Goal: Information Seeking & Learning: Check status

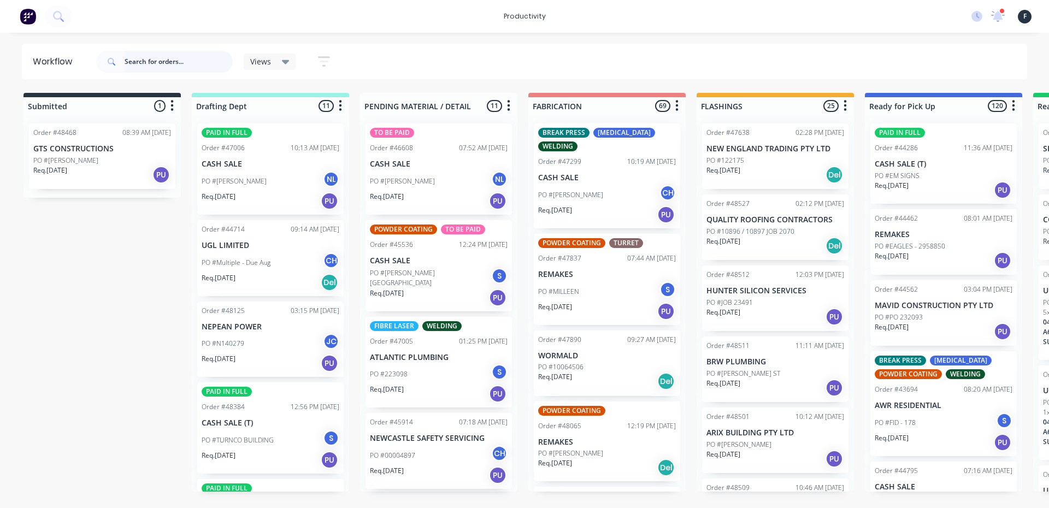
click at [160, 62] on input "text" at bounding box center [179, 62] width 108 height 22
type input "48315"
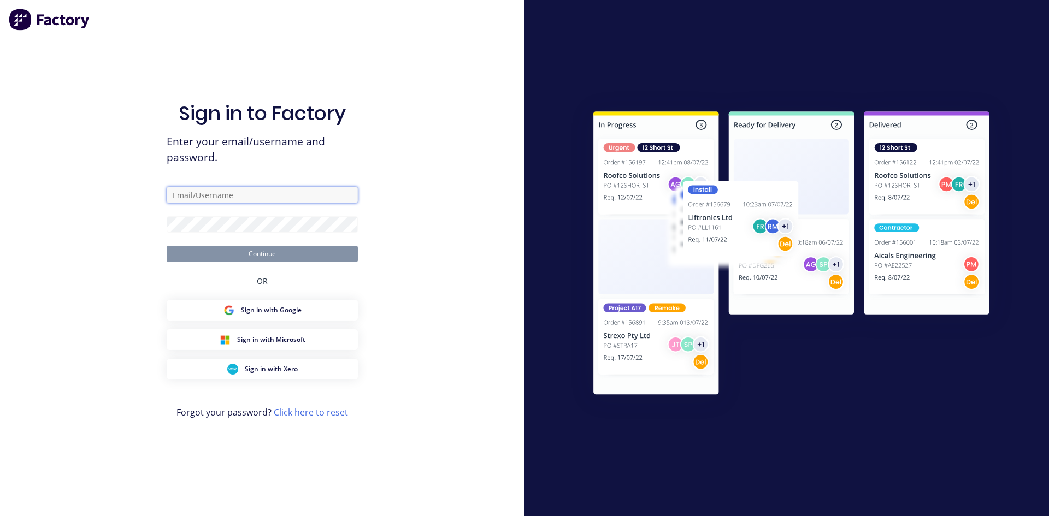
type input "[EMAIL_ADDRESS][DOMAIN_NAME]"
click at [314, 253] on button "Continue" at bounding box center [262, 254] width 191 height 16
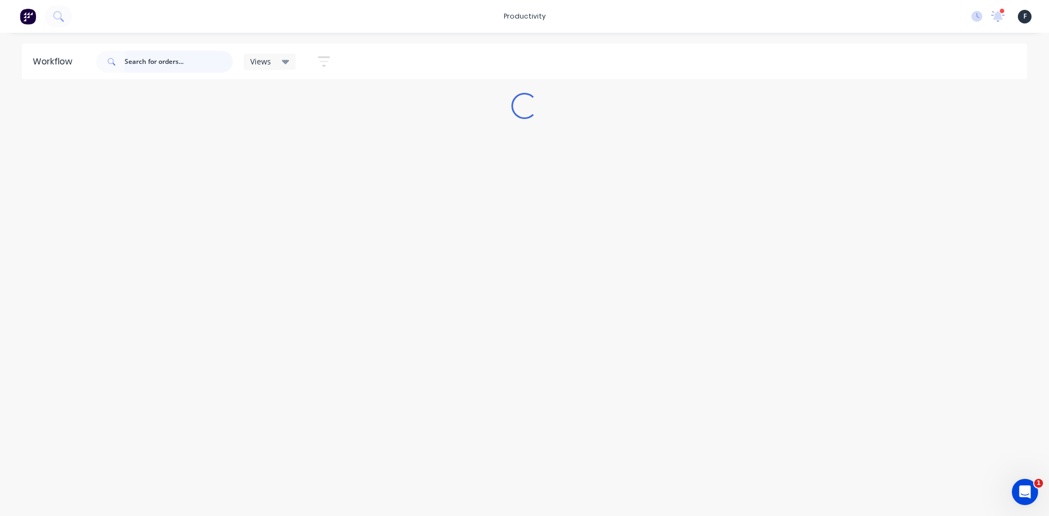
click at [168, 62] on input "text" at bounding box center [179, 62] width 108 height 22
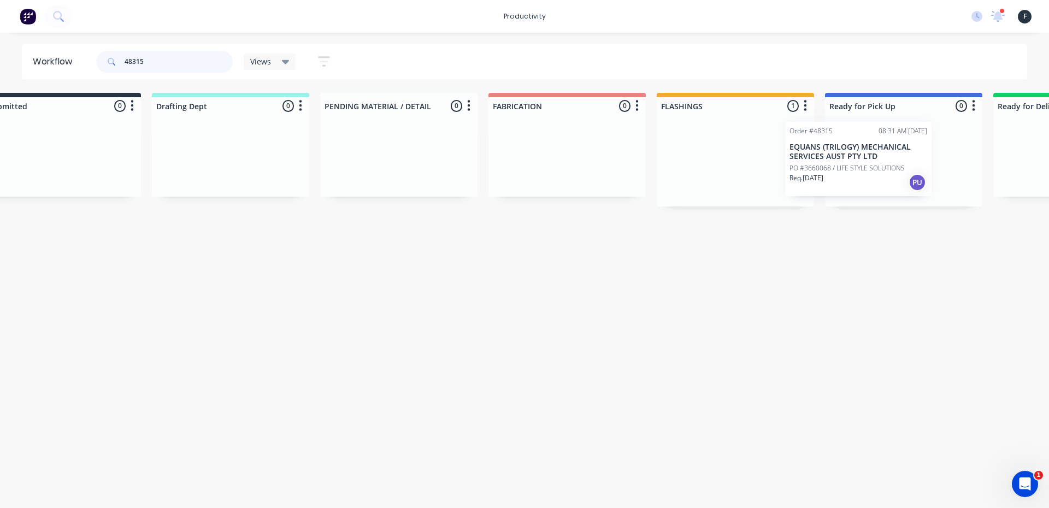
drag, startPoint x: 755, startPoint y: 189, endPoint x: 841, endPoint y: 187, distance: 85.8
click at [841, 187] on div "Submitted 0 Sort By Created date Required date Order number Customer name Most …" at bounding box center [863, 150] width 1822 height 114
type input "48315"
click at [880, 158] on div at bounding box center [901, 161] width 157 height 92
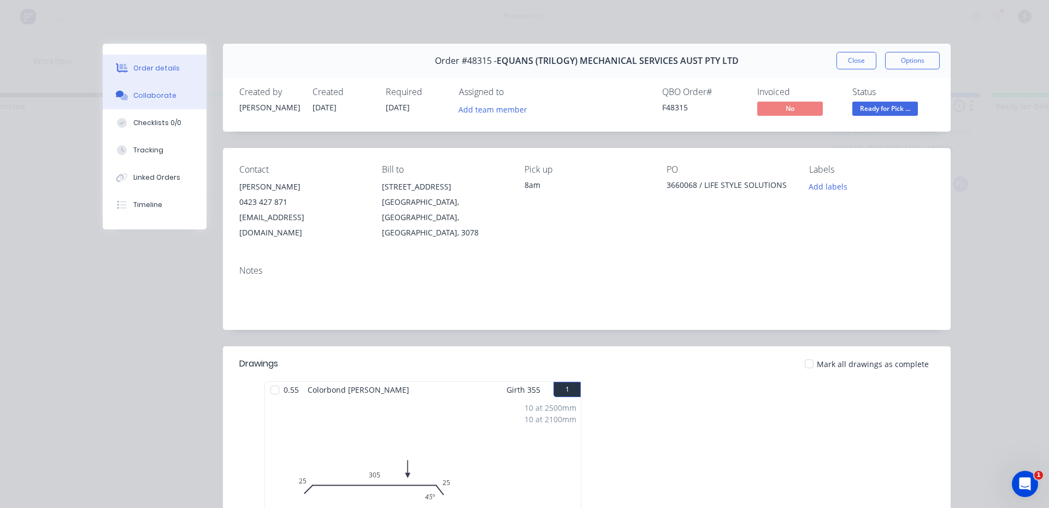
click at [119, 87] on button "Collaborate" at bounding box center [155, 95] width 104 height 27
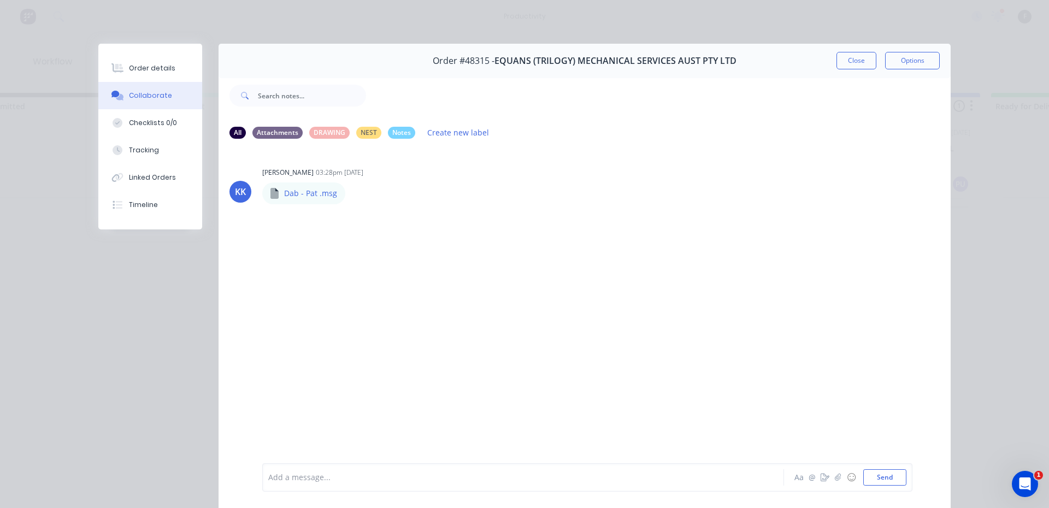
click at [297, 473] on div at bounding box center [508, 477] width 478 height 11
drag, startPoint x: 867, startPoint y: 74, endPoint x: 856, endPoint y: 61, distance: 17.1
click at [864, 70] on div "Order #48315 - EQUANS (TRILOGY) MECHANICAL SERVICES AUST PTY LTD Close Options …" at bounding box center [524, 284] width 852 height 480
click at [856, 61] on button "Close" at bounding box center [856, 60] width 40 height 17
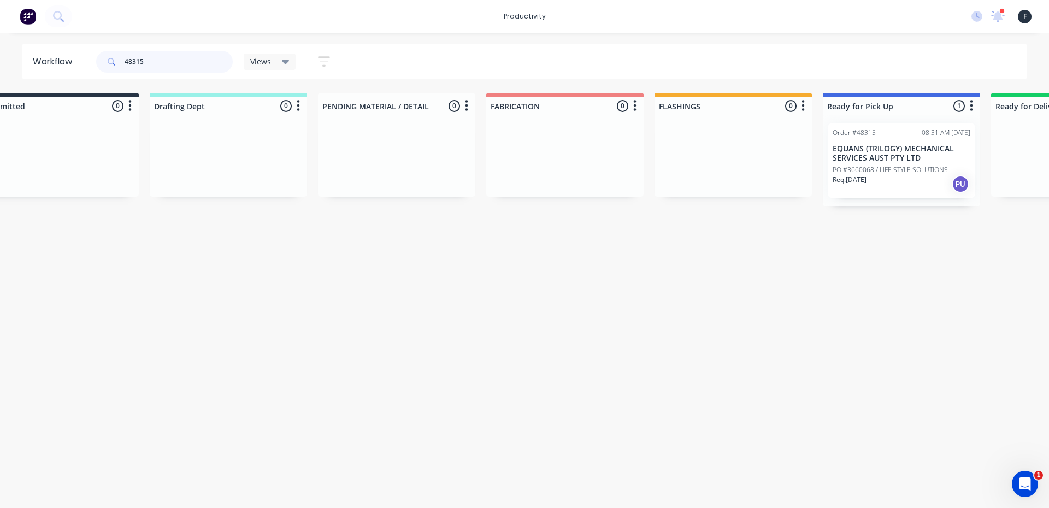
click at [174, 58] on input "48315" at bounding box center [179, 62] width 108 height 22
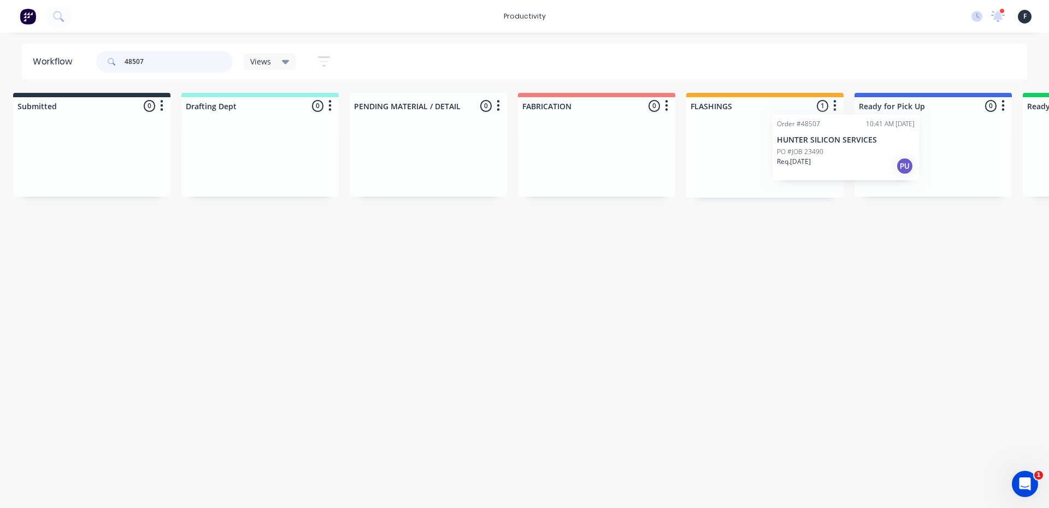
drag, startPoint x: 786, startPoint y: 182, endPoint x: 908, endPoint y: 169, distance: 122.5
click at [908, 169] on div "Submitted 0 Sort By Created date Required date Order number Customer name Most …" at bounding box center [892, 145] width 1822 height 105
type input "48507"
click at [926, 163] on div "PO #JOB 23490" at bounding box center [932, 161] width 138 height 10
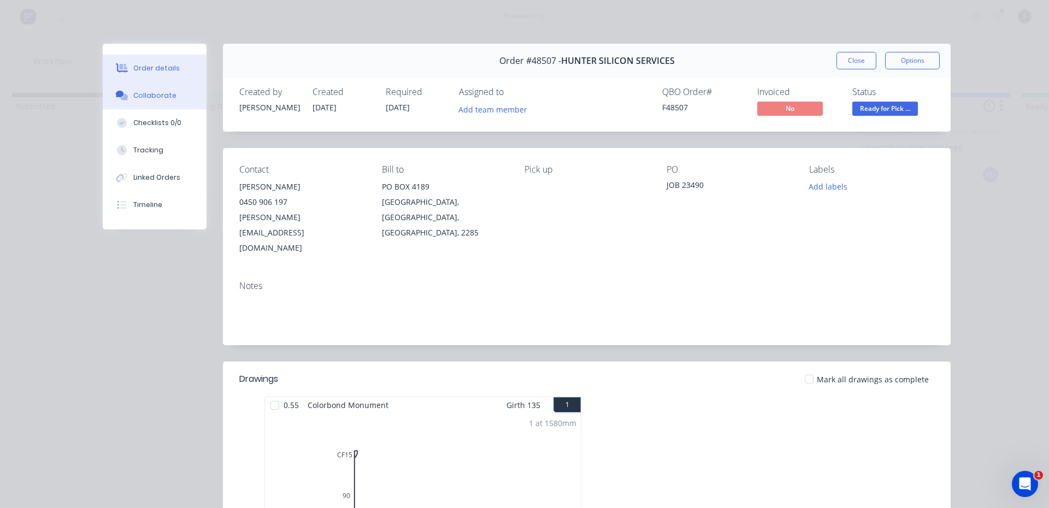
click at [140, 102] on button "Collaborate" at bounding box center [155, 95] width 104 height 27
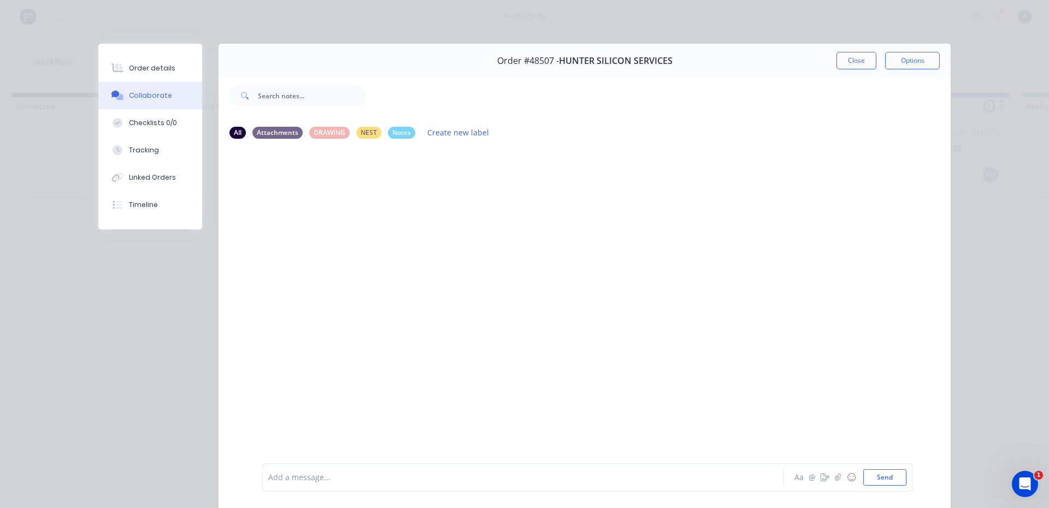
click at [296, 484] on div "Add a message..." at bounding box center [507, 477] width 479 height 16
click at [850, 62] on button "Close" at bounding box center [856, 60] width 40 height 17
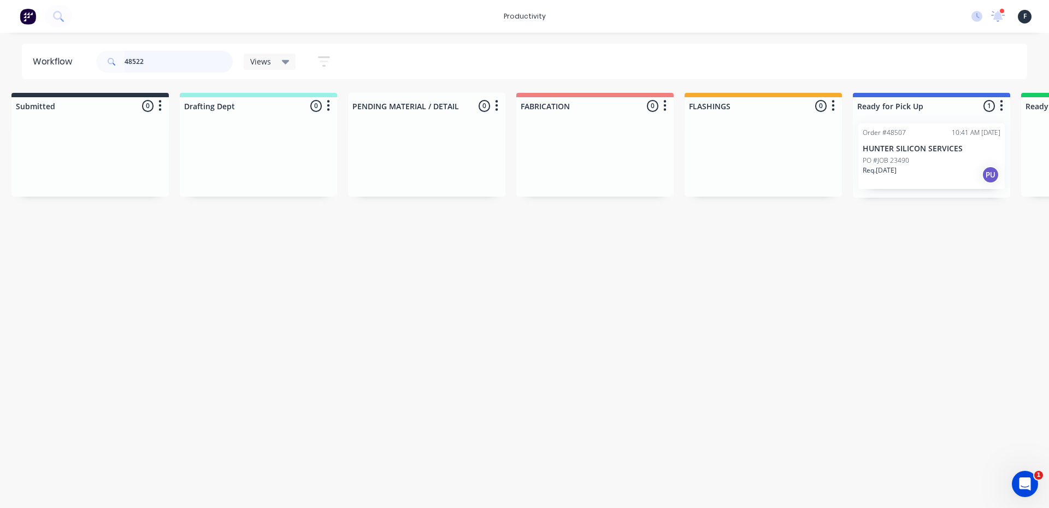
scroll to position [0, 0]
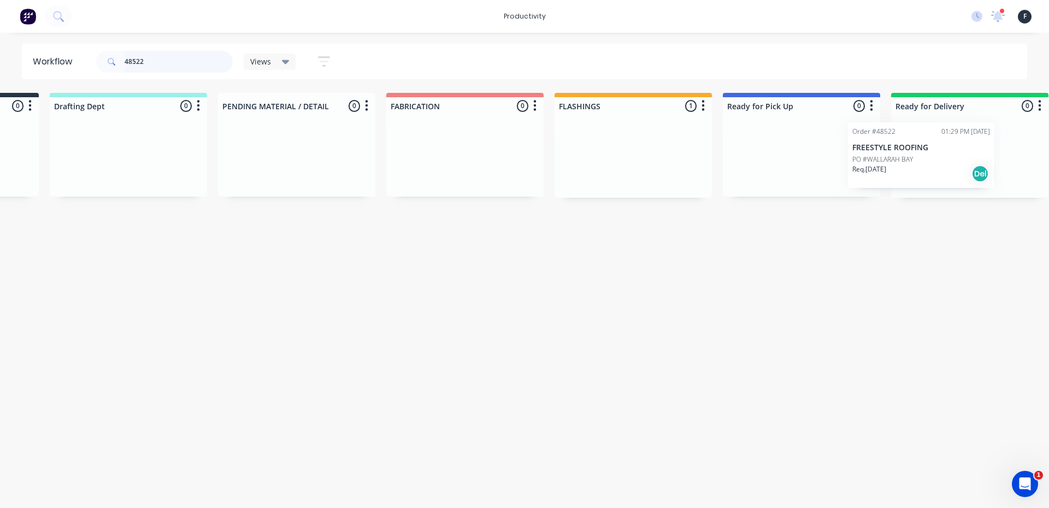
drag, startPoint x: 769, startPoint y: 157, endPoint x: 922, endPoint y: 157, distance: 153.0
click at [922, 157] on div "Submitted 0 Sort By Created date Required date Order number Customer name Most …" at bounding box center [761, 145] width 1822 height 105
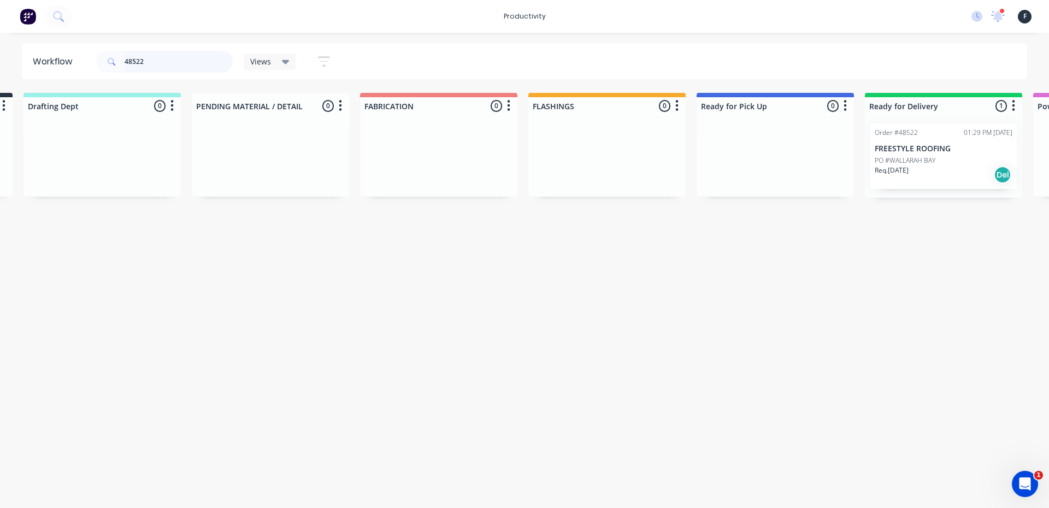
click at [166, 57] on input "48522" at bounding box center [179, 62] width 108 height 22
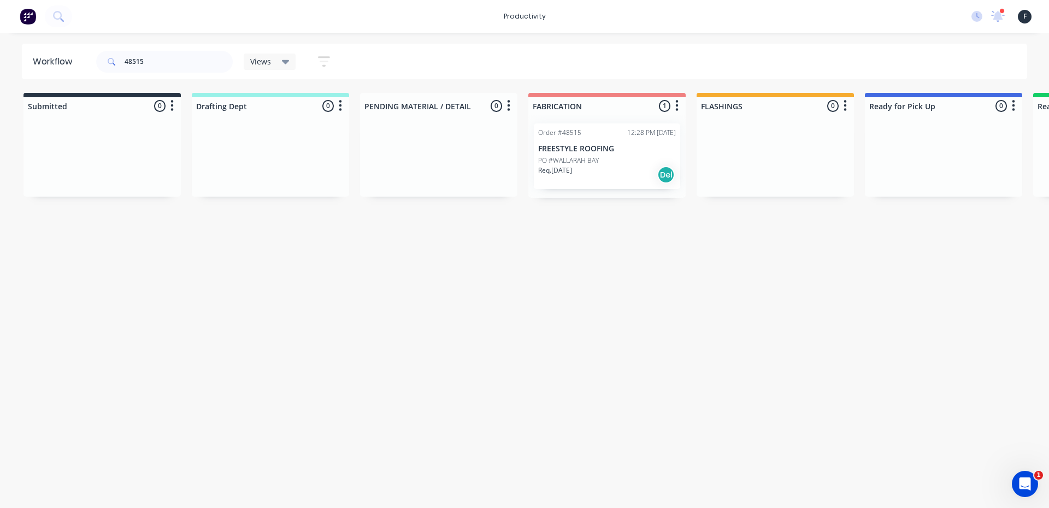
click at [584, 151] on p "FREESTYLE ROOFING" at bounding box center [607, 148] width 138 height 9
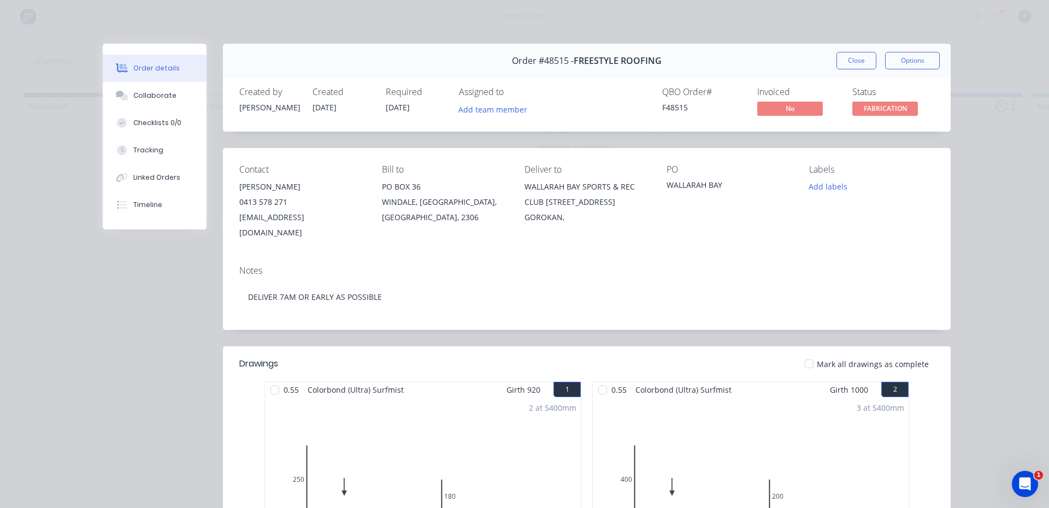
click at [279, 379] on div at bounding box center [275, 390] width 22 height 22
click at [606, 380] on div at bounding box center [603, 390] width 22 height 22
click at [843, 60] on button "Close" at bounding box center [856, 60] width 40 height 17
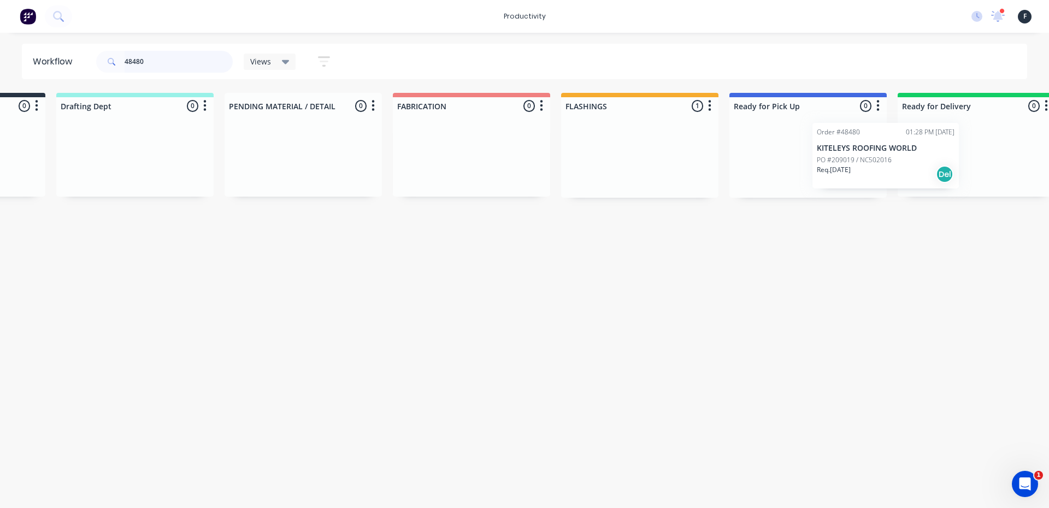
drag, startPoint x: 756, startPoint y: 175, endPoint x: 874, endPoint y: 175, distance: 118.5
click at [874, 175] on div "Submitted 0 Sort By Created date Required date Order number Customer name Most …" at bounding box center [767, 145] width 1822 height 105
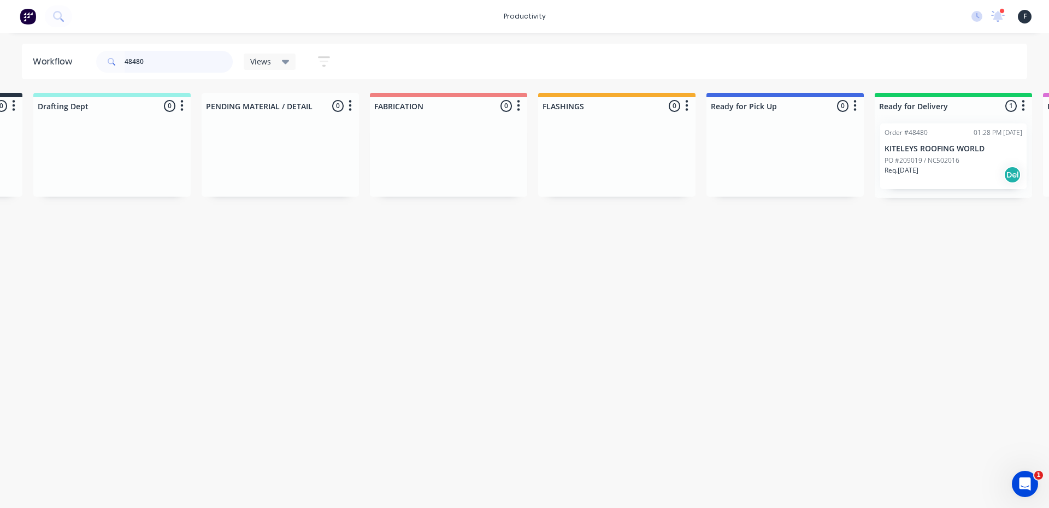
click at [162, 59] on input "48480" at bounding box center [179, 62] width 108 height 22
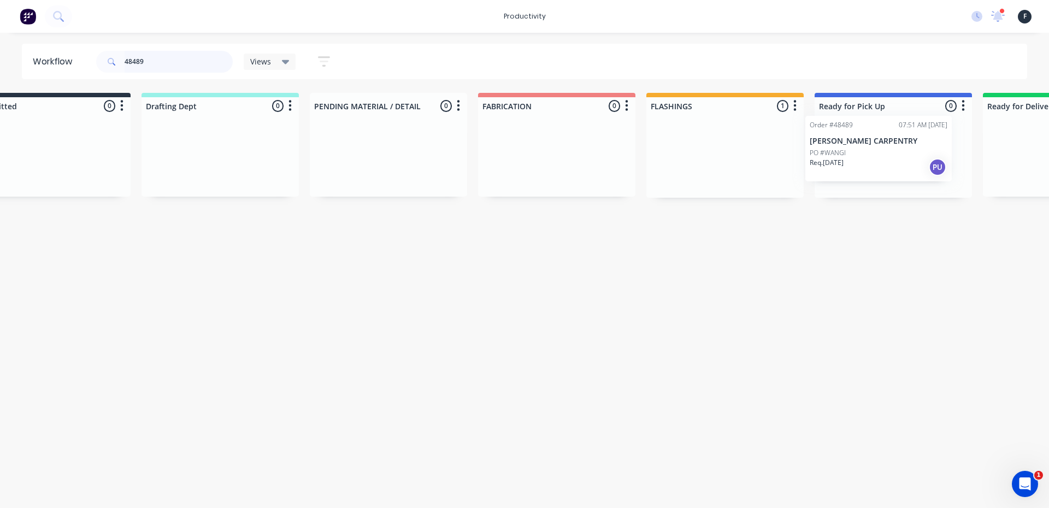
drag, startPoint x: 724, startPoint y: 176, endPoint x: 830, endPoint y: 168, distance: 106.3
click at [830, 168] on div "Submitted 0 Sort By Created date Required date Order number Customer name Most …" at bounding box center [853, 145] width 1822 height 105
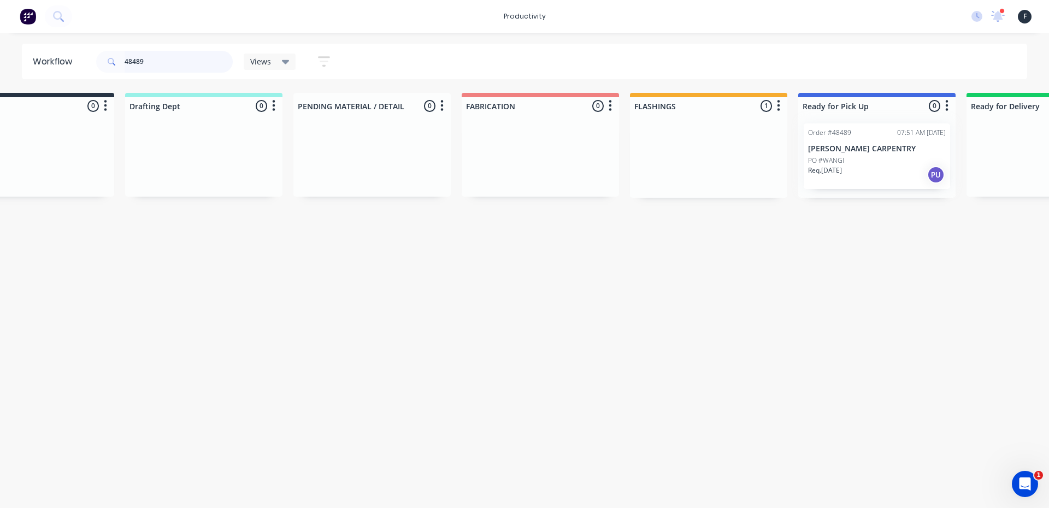
type input "48489"
click at [830, 168] on div at bounding box center [876, 156] width 157 height 83
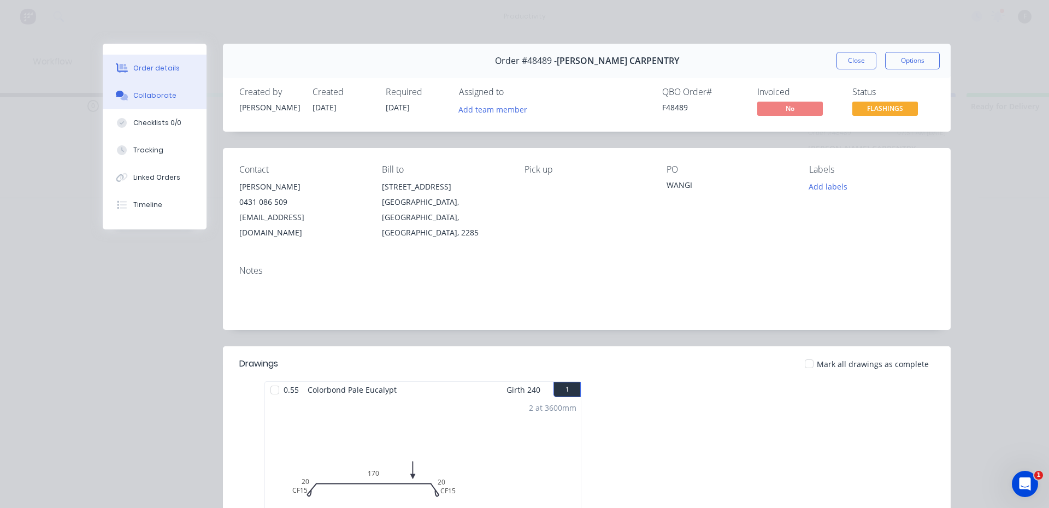
click at [169, 102] on button "Collaborate" at bounding box center [155, 95] width 104 height 27
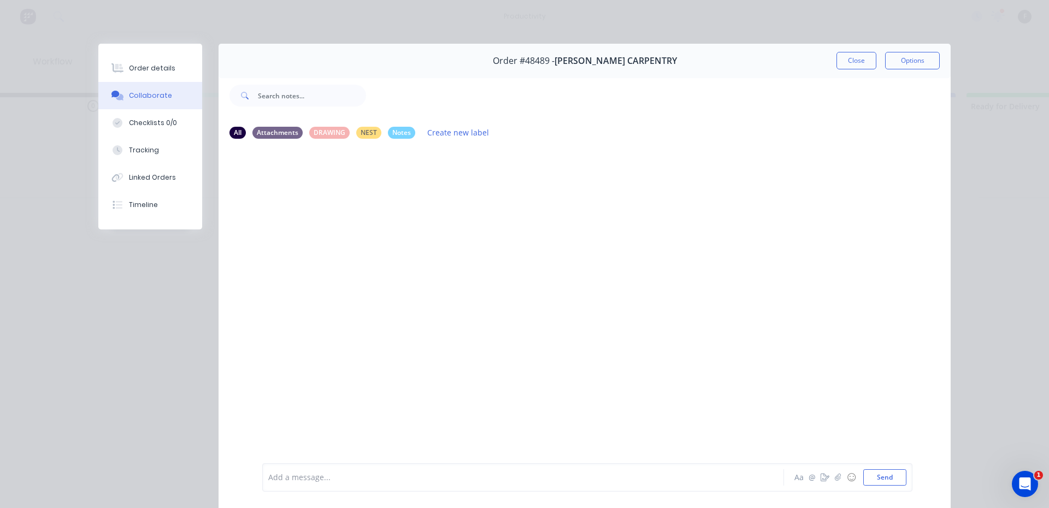
click at [288, 478] on div at bounding box center [508, 477] width 478 height 11
